Goal: Task Accomplishment & Management: Complete application form

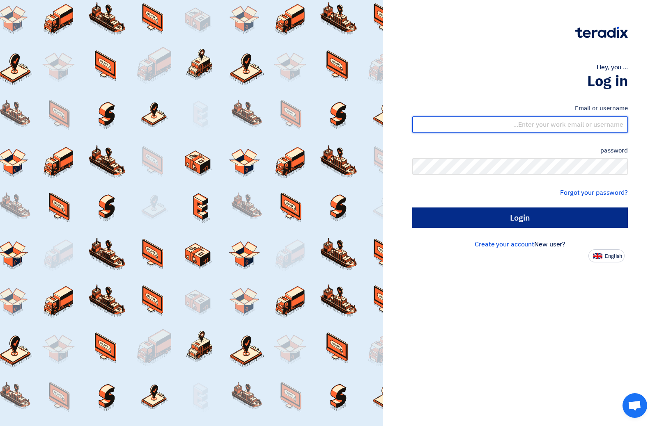
type input "[EMAIL_ADDRESS][DOMAIN_NAME]"
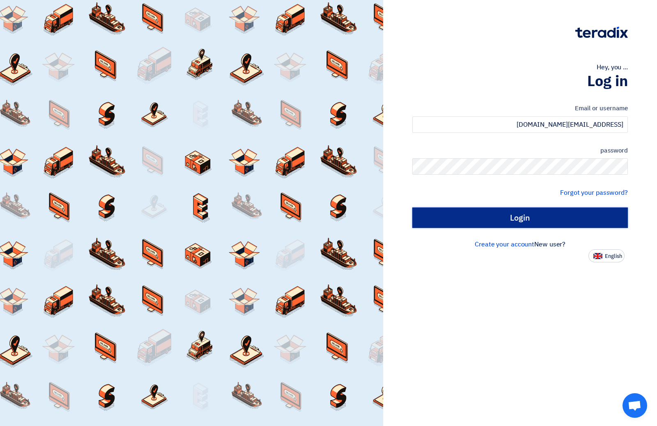
click at [535, 216] on input "Login" at bounding box center [519, 218] width 215 height 21
type input "Sign in"
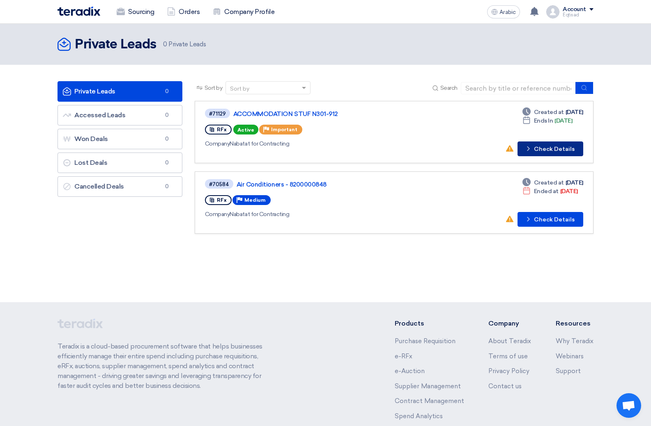
click at [542, 149] on font "Check Details" at bounding box center [554, 149] width 41 height 7
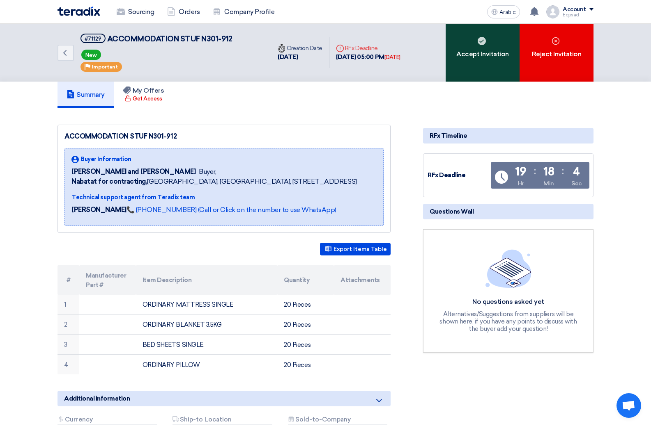
click at [483, 70] on div "Accept Invitation" at bounding box center [482, 53] width 74 height 58
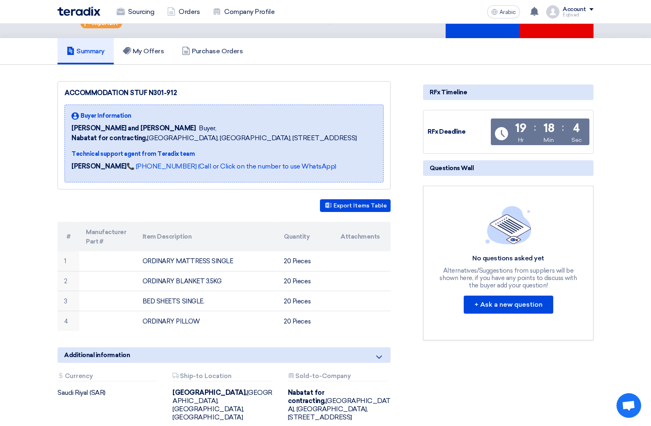
scroll to position [41, 0]
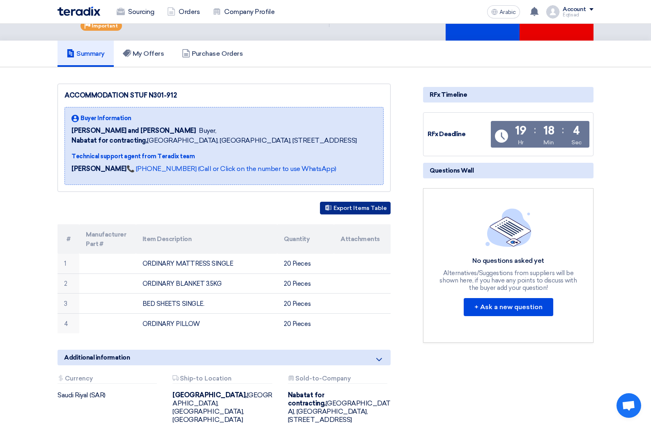
click at [357, 206] on font "Export Items Table" at bounding box center [359, 208] width 53 height 7
click at [154, 56] on font "My Offers" at bounding box center [149, 54] width 32 height 8
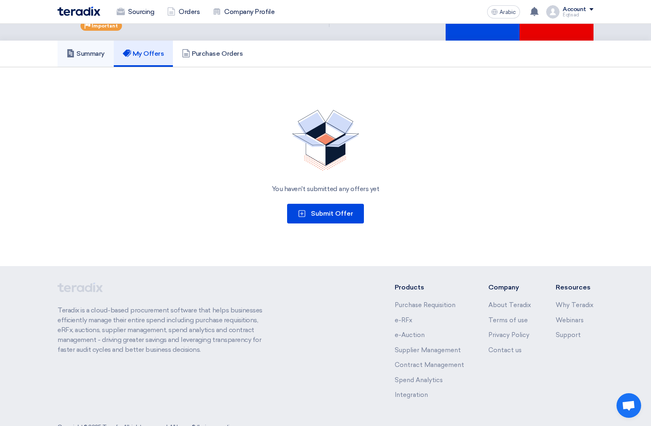
click at [98, 54] on font "Summary" at bounding box center [90, 54] width 28 height 8
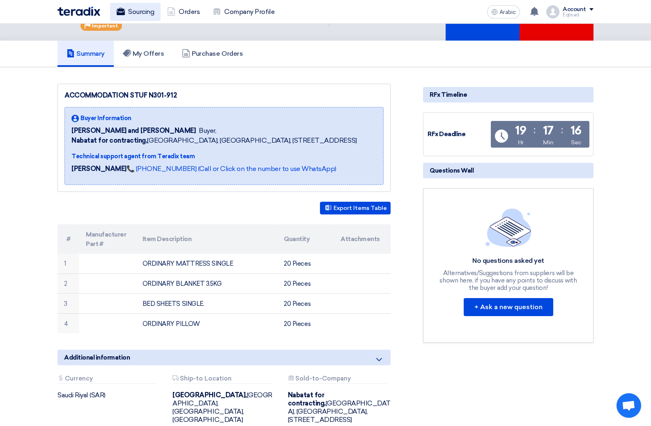
click at [145, 13] on font "Sourcing" at bounding box center [141, 12] width 26 height 8
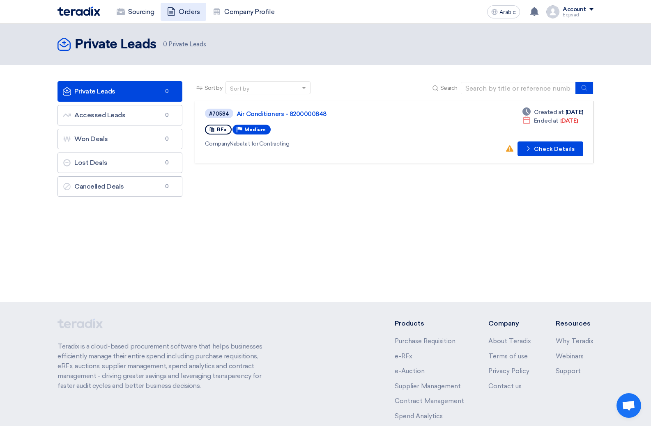
click at [187, 14] on font "Orders" at bounding box center [189, 12] width 21 height 8
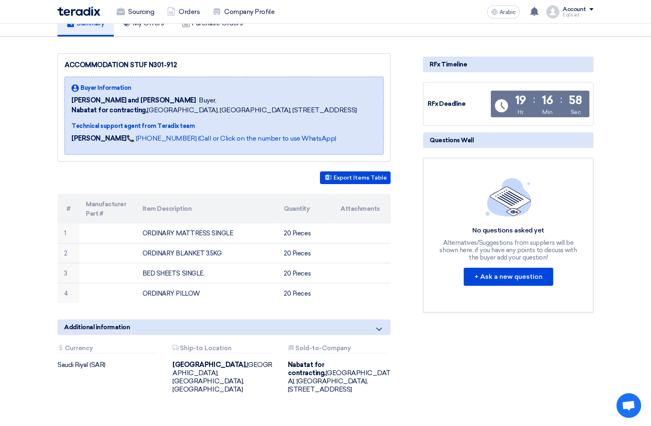
scroll to position [71, 0]
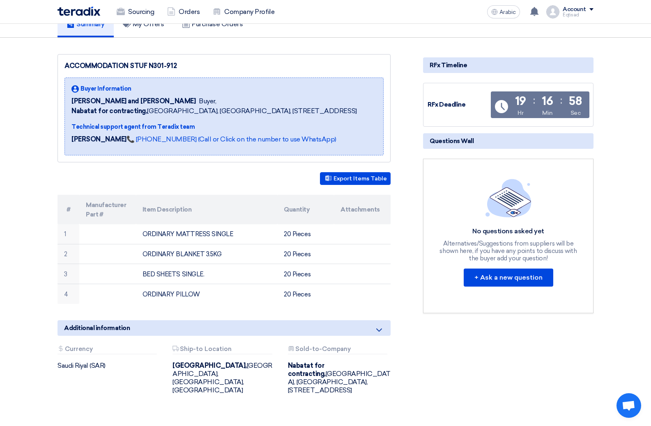
click at [378, 330] on icon at bounding box center [379, 330] width 10 height 10
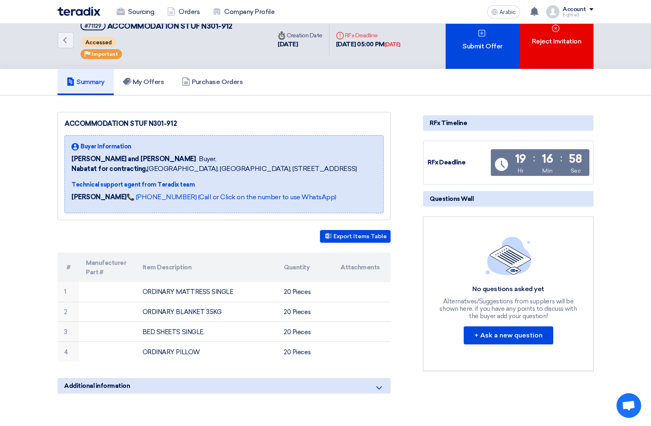
scroll to position [0, 0]
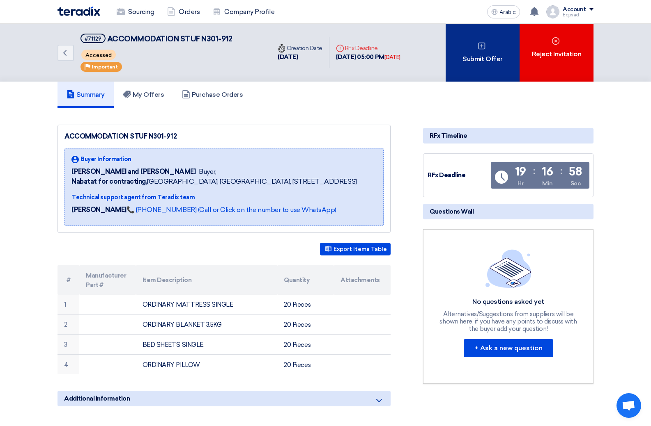
click at [469, 68] on div "Submit Offer" at bounding box center [482, 53] width 74 height 58
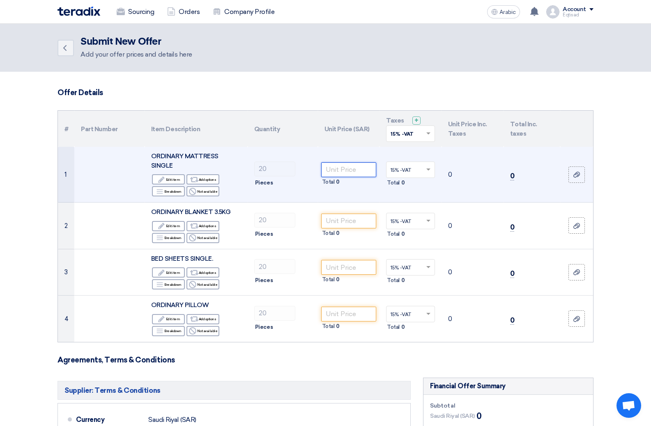
click at [350, 166] on input "number" at bounding box center [348, 170] width 55 height 15
click at [176, 178] on font "Edit item" at bounding box center [173, 180] width 14 height 4
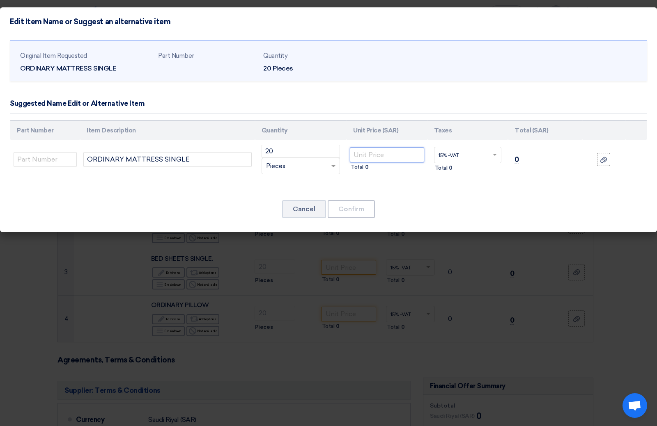
click at [390, 155] on input "number" at bounding box center [387, 155] width 74 height 15
click at [206, 163] on input "ORDINARY MATTRESS SINGLE" at bounding box center [167, 159] width 168 height 15
type input "ORDINARY MATTRESS SINGLE 6CM"
click at [367, 156] on input "number" at bounding box center [387, 155] width 74 height 15
type input "35"
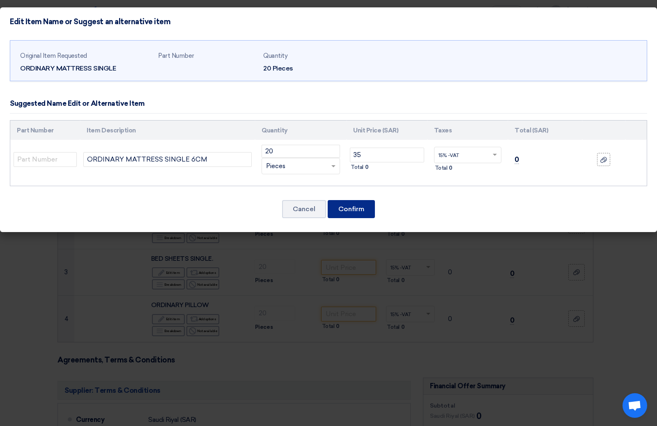
click at [359, 209] on font "Confirm" at bounding box center [351, 209] width 26 height 8
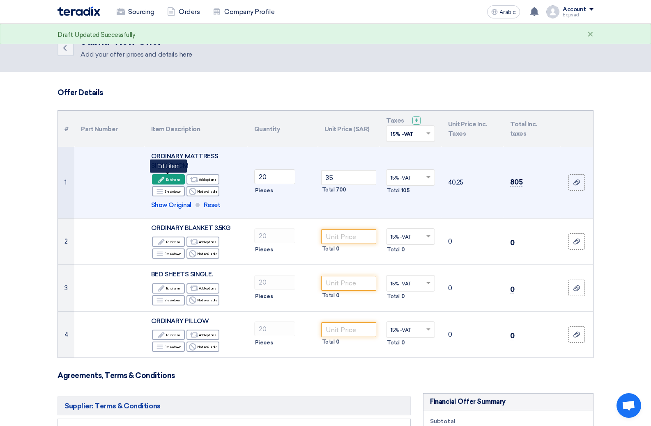
click at [172, 178] on font "Edit item" at bounding box center [173, 180] width 14 height 4
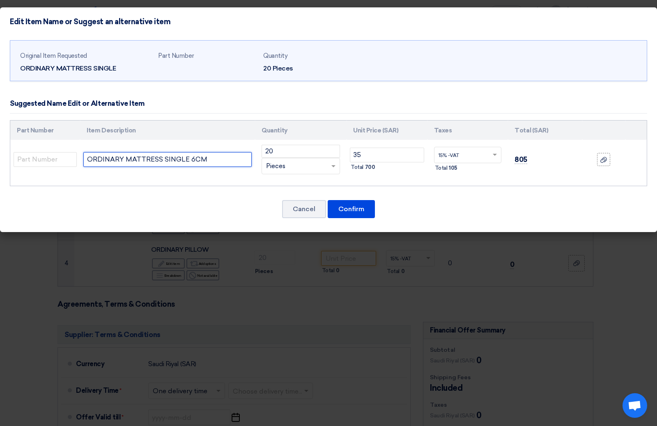
click at [193, 161] on input "ORDINARY MATTRESS SINGLE 6CM" at bounding box center [167, 159] width 168 height 15
type input "ORDINARY MATTRESS SINGLE 8CM"
click at [362, 152] on input "35" at bounding box center [387, 155] width 74 height 15
type input "3"
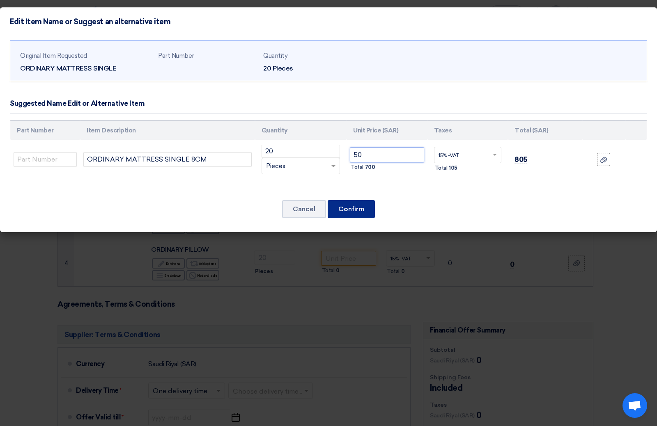
type input "50"
click at [353, 210] on font "Confirm" at bounding box center [351, 209] width 26 height 8
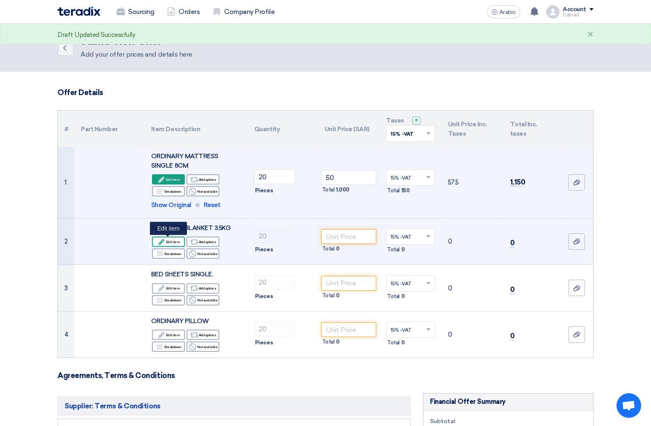
click at [172, 241] on font "Edit item" at bounding box center [173, 242] width 14 height 4
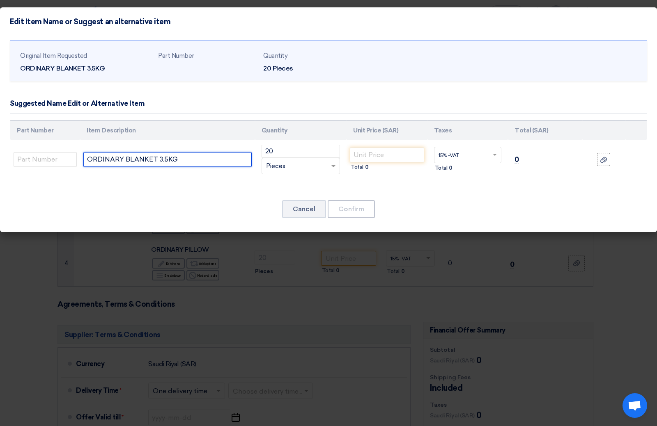
click at [175, 160] on input "ORDINARY BLANKET 3.5KG" at bounding box center [167, 159] width 168 height 15
type input "ORDINARY BLANKET 3.2 KG"
click at [372, 150] on input "number" at bounding box center [387, 155] width 74 height 15
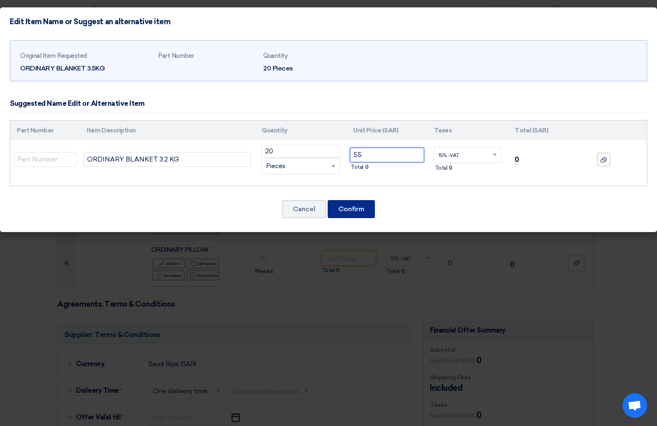
type input "55"
click at [348, 208] on font "Confirm" at bounding box center [351, 209] width 26 height 8
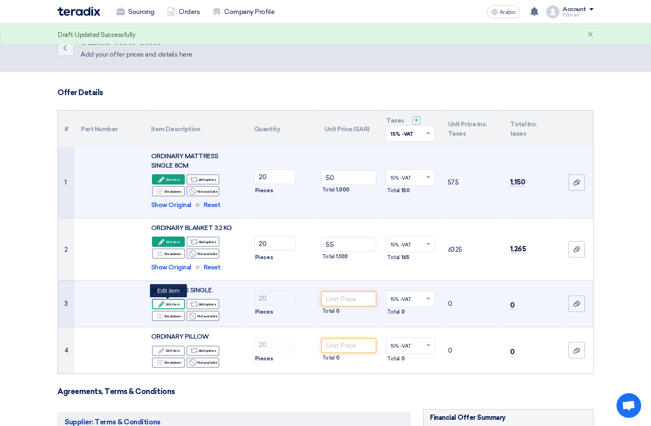
click at [169, 303] on font "Edit item" at bounding box center [173, 305] width 14 height 4
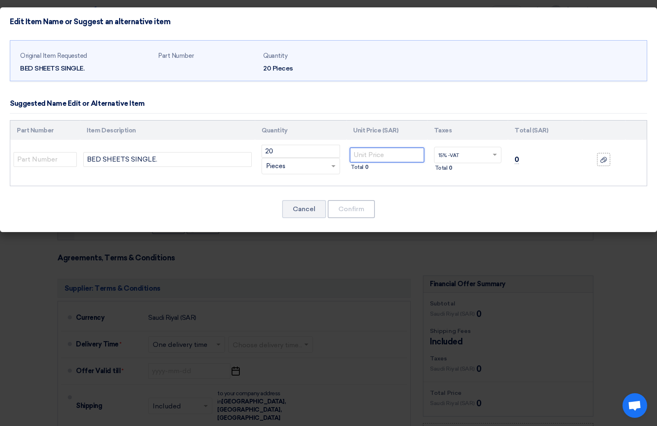
click at [366, 154] on input "number" at bounding box center [387, 155] width 74 height 15
type input "10"
click at [358, 209] on font "Confirm" at bounding box center [351, 209] width 26 height 8
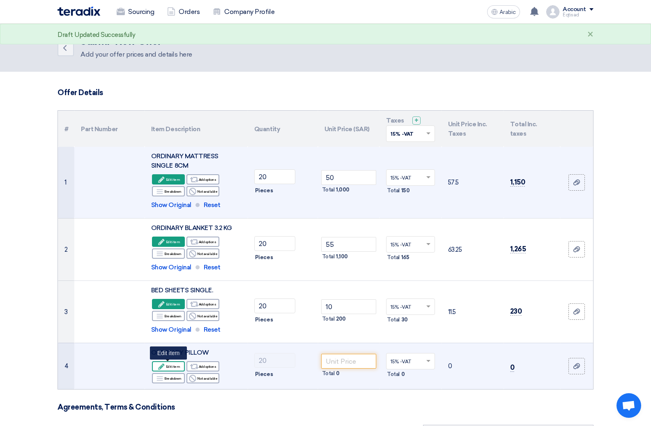
click at [166, 364] on div "Edit Edit item" at bounding box center [168, 367] width 33 height 10
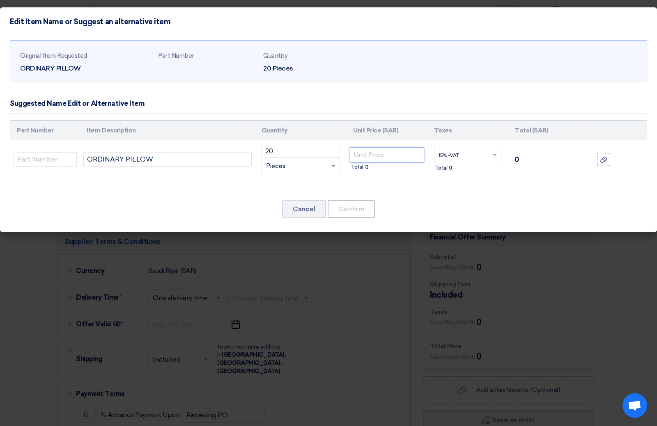
click at [369, 156] on input "number" at bounding box center [387, 155] width 74 height 15
type input "10"
click at [355, 202] on button "Confirm" at bounding box center [351, 209] width 47 height 18
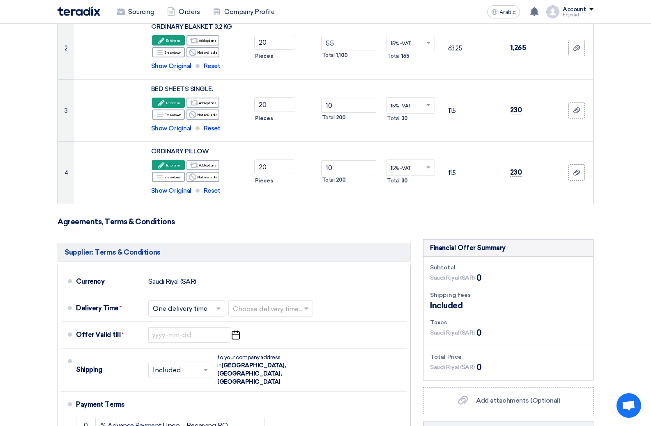
scroll to position [205, 0]
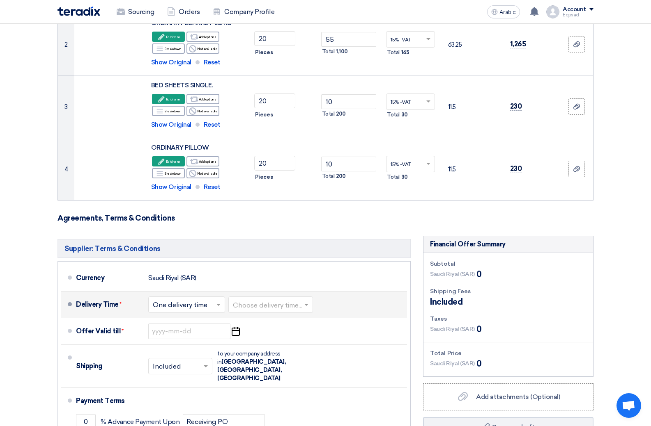
click at [217, 303] on span at bounding box center [219, 305] width 10 height 8
click at [203, 323] on font "Multiple delivery times" at bounding box center [188, 323] width 71 height 8
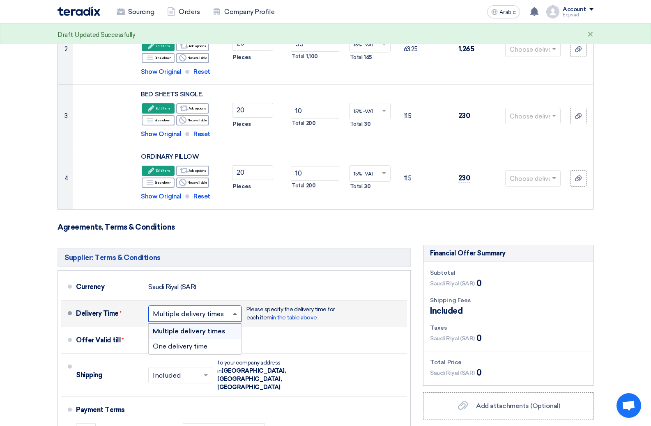
click at [234, 315] on span at bounding box center [236, 314] width 10 height 8
click at [200, 347] on font "One delivery time" at bounding box center [180, 347] width 55 height 8
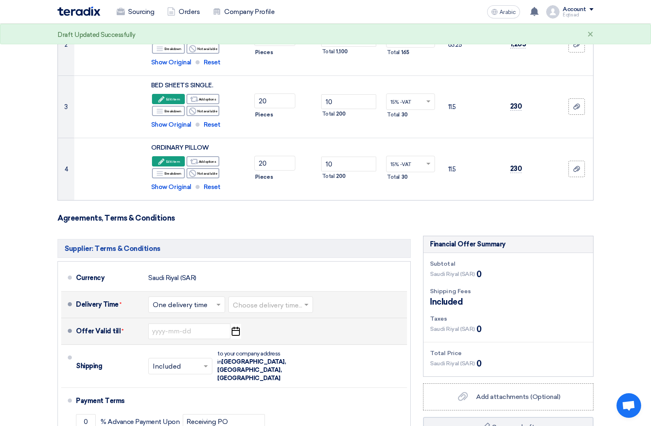
click at [235, 332] on icon "Pick a date" at bounding box center [235, 331] width 11 height 15
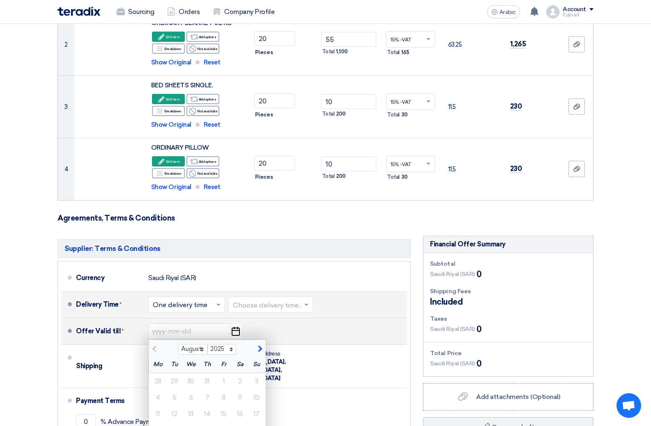
click at [259, 350] on span "button" at bounding box center [259, 349] width 5 height 7
select select "12"
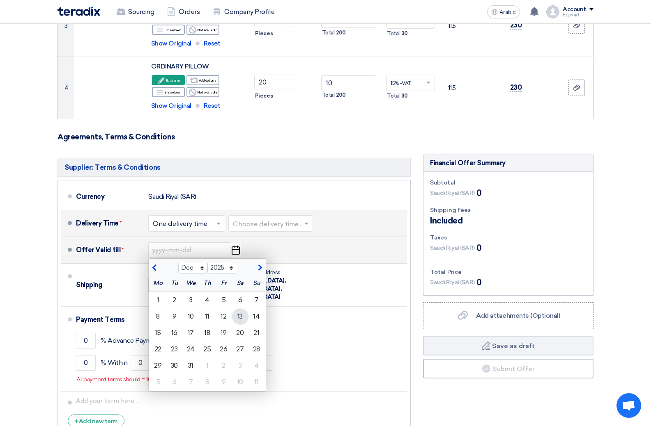
scroll to position [287, 0]
click at [190, 362] on font "31" at bounding box center [190, 365] width 5 height 8
type input "[DATE]"
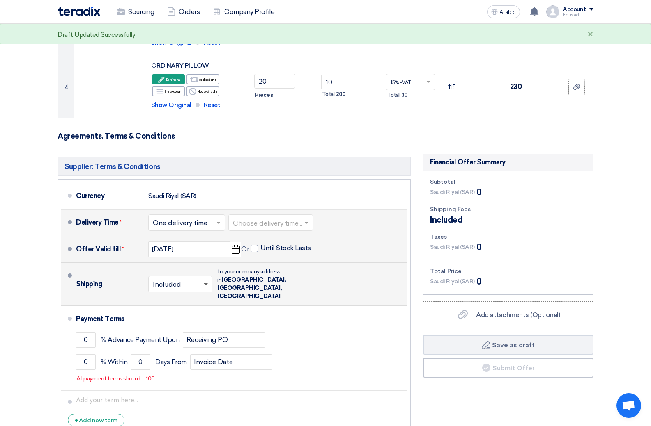
click at [206, 284] on span at bounding box center [206, 285] width 4 height 3
click at [186, 313] on font "Not Included" at bounding box center [174, 317] width 42 height 8
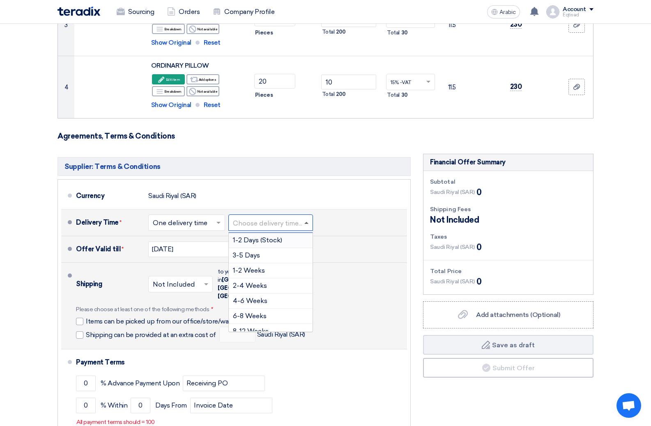
click at [307, 224] on span at bounding box center [306, 223] width 4 height 2
click at [261, 269] on font "1-2 Weeks" at bounding box center [249, 271] width 32 height 8
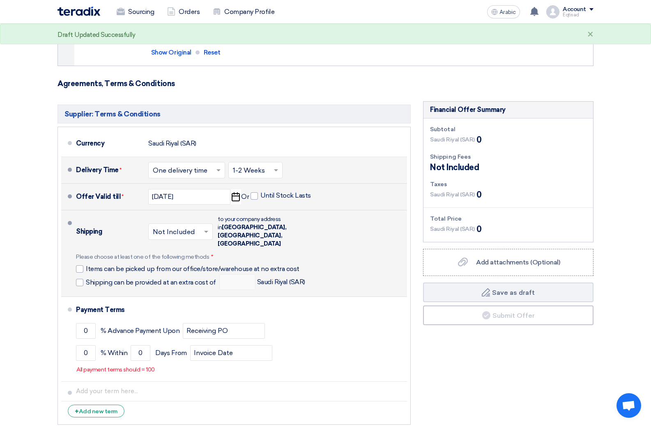
scroll to position [369, 0]
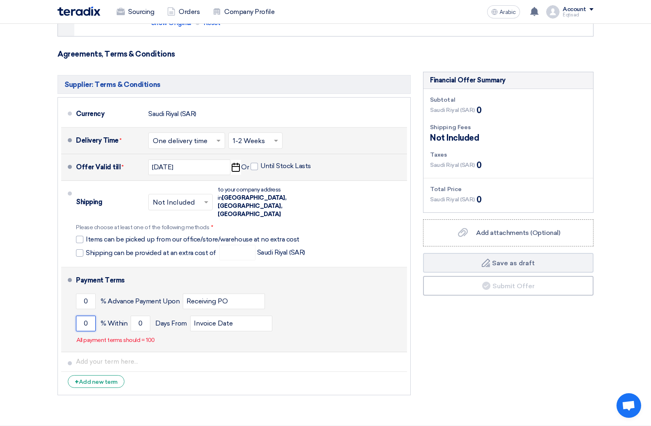
click at [91, 316] on input "0" at bounding box center [86, 324] width 20 height 16
click at [91, 294] on input "0" at bounding box center [86, 302] width 20 height 16
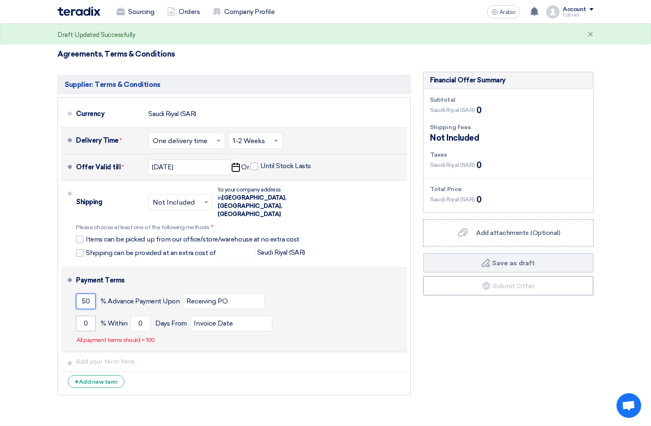
type input "50"
click at [91, 316] on input "0" at bounding box center [86, 324] width 20 height 16
type input "50"
click at [142, 316] on input "0" at bounding box center [141, 324] width 20 height 16
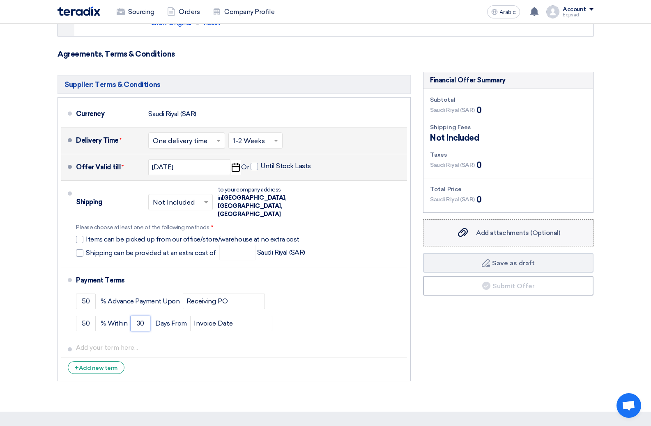
type input "30"
click at [493, 236] on font "Add attachments (Optional)" at bounding box center [518, 233] width 84 height 8
click at [0, 0] on input "Add attachments (Optional) Add attachments (Optional)" at bounding box center [0, 0] width 0 height 0
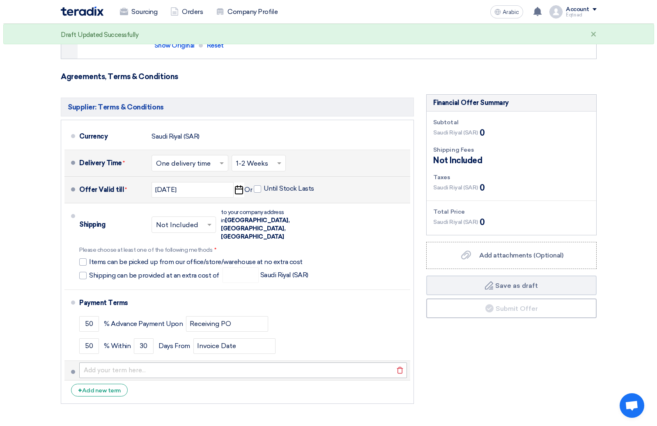
scroll to position [328, 0]
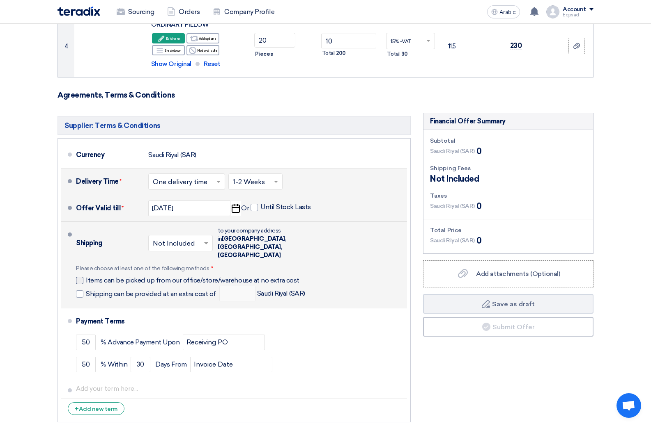
click at [79, 277] on div at bounding box center [79, 280] width 7 height 7
click at [86, 276] on input "Items can be picked up from our office/store/warehouse at no extra cost" at bounding box center [195, 284] width 218 height 16
checkbox input "true"
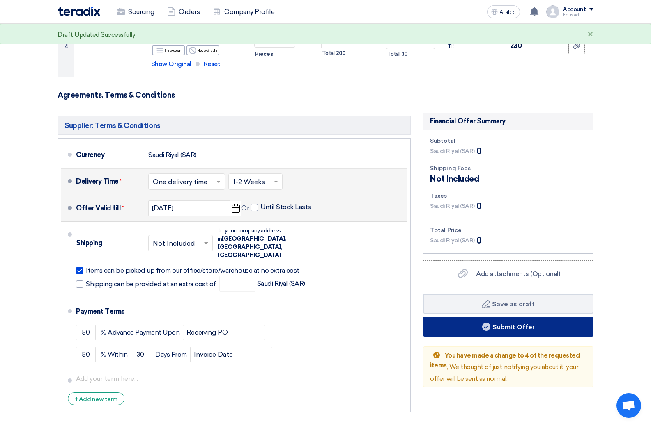
click at [508, 326] on font "Submit Offer" at bounding box center [513, 327] width 42 height 8
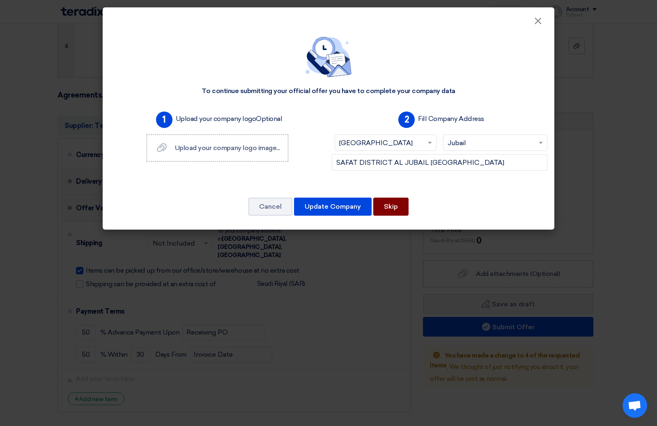
click at [385, 206] on font "Skip" at bounding box center [391, 207] width 14 height 8
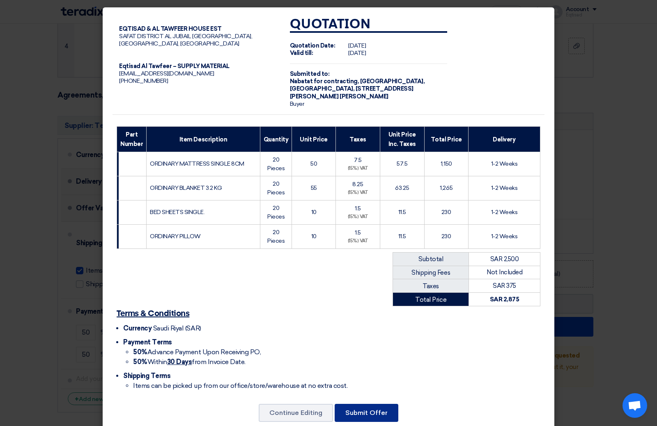
click at [370, 415] on font "Submit Offer" at bounding box center [366, 413] width 42 height 8
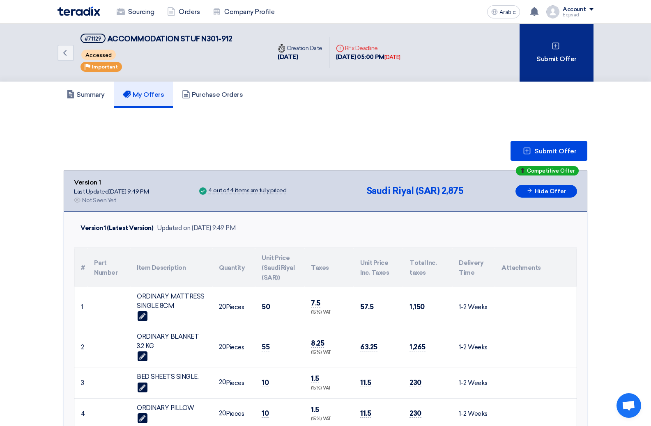
click at [547, 57] on font "Submit Offer" at bounding box center [556, 59] width 40 height 8
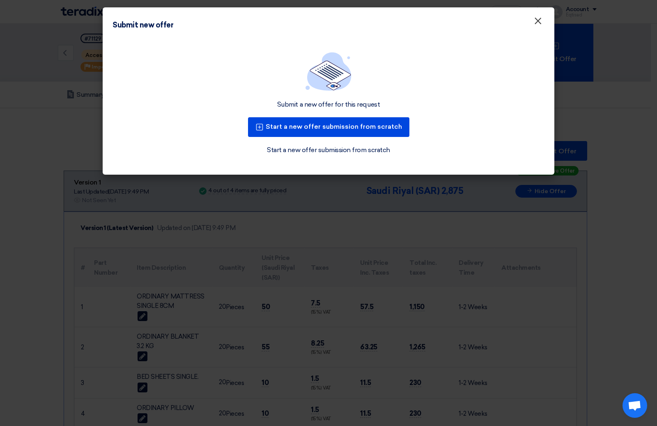
click at [539, 23] on font "×" at bounding box center [538, 23] width 8 height 16
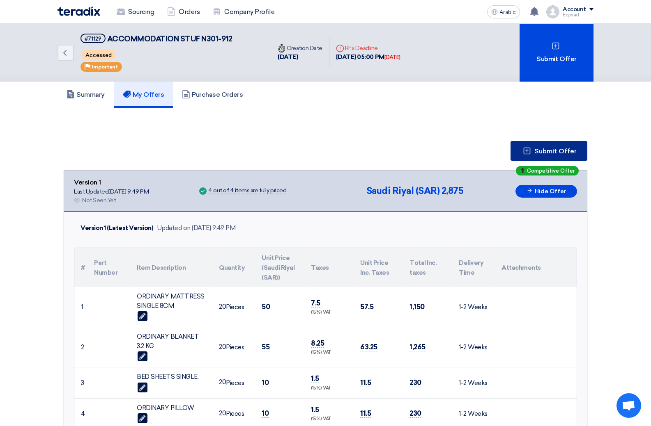
click at [551, 149] on font "Submit Offer" at bounding box center [555, 151] width 42 height 8
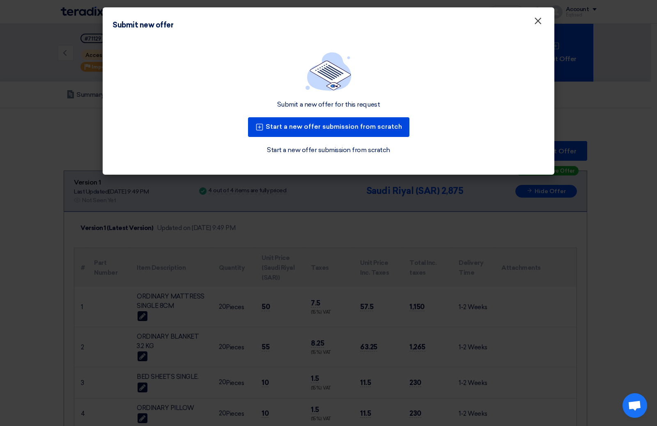
click at [542, 24] on button "×" at bounding box center [537, 21] width 21 height 16
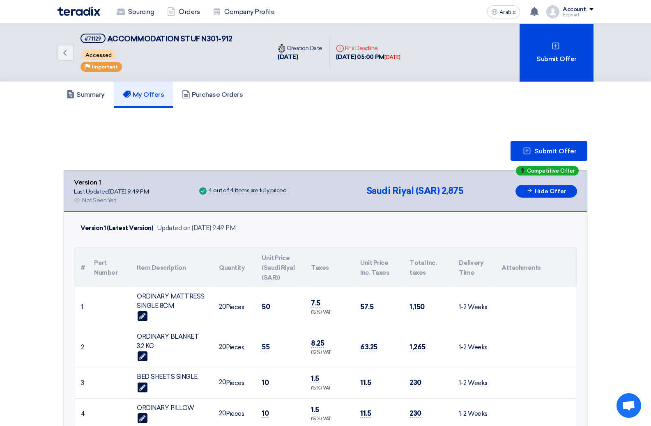
click at [551, 308] on td at bounding box center [536, 307] width 82 height 40
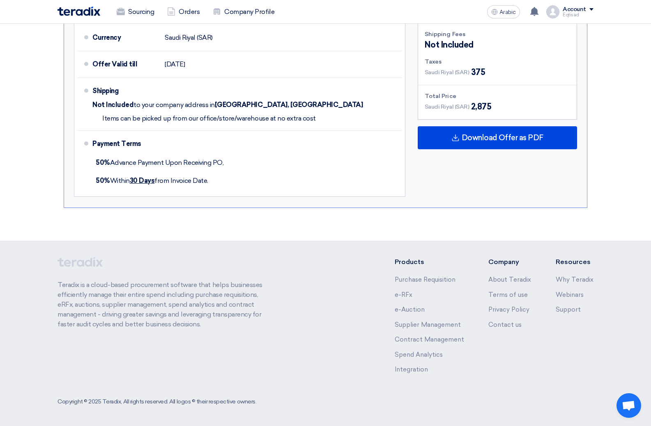
scroll to position [448, 0]
